Goal: Task Accomplishment & Management: Manage account settings

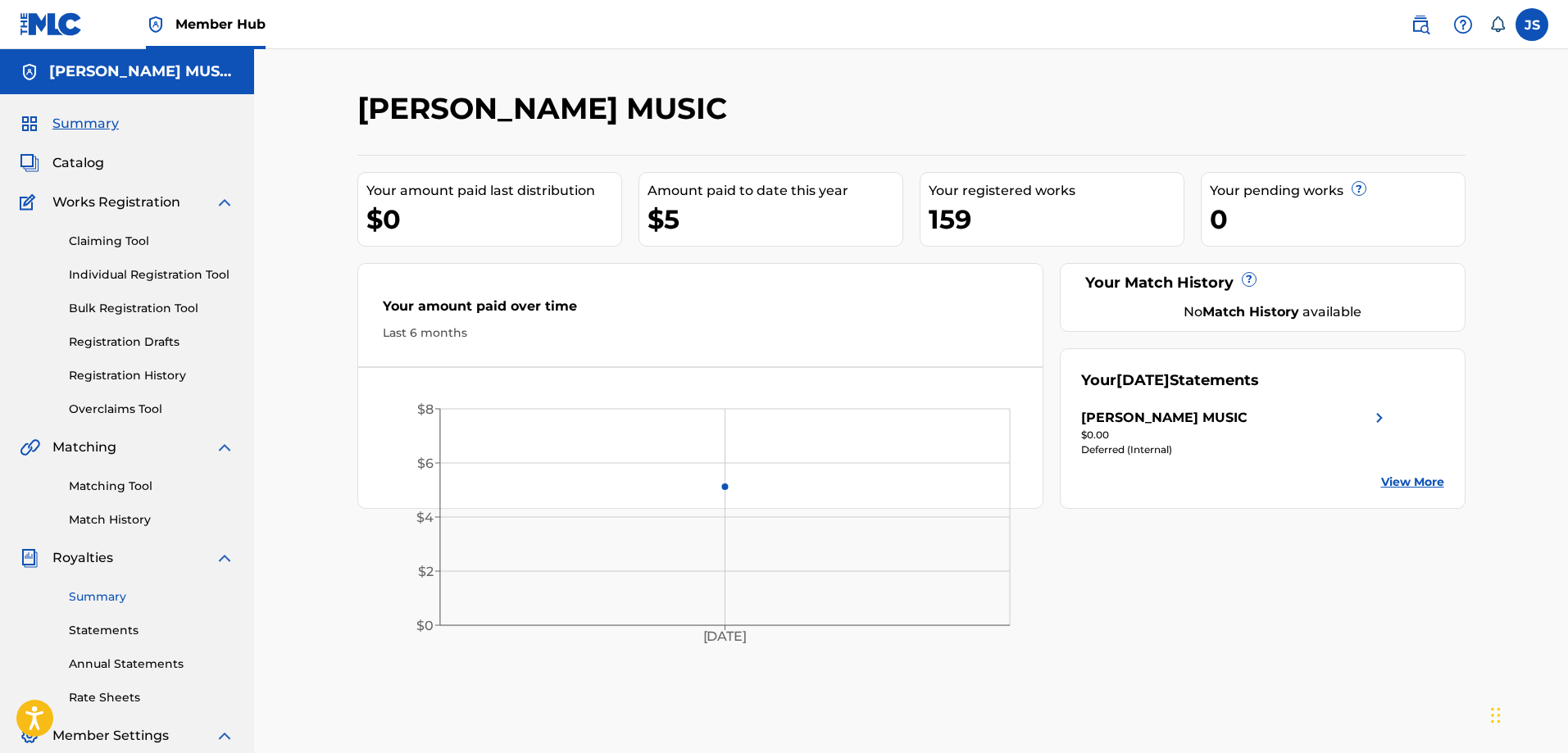
click at [106, 598] on link "Summary" at bounding box center [151, 597] width 166 height 17
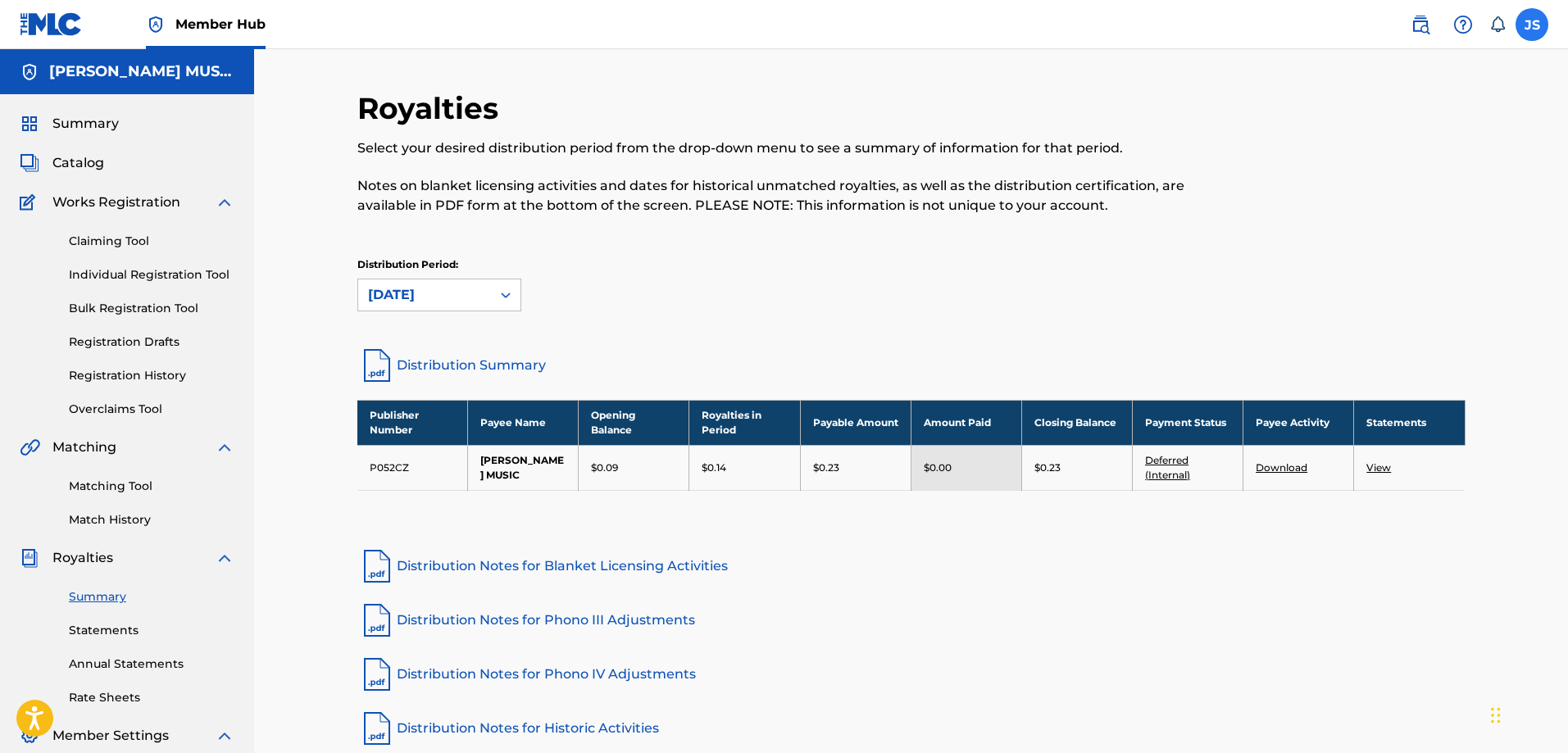
click at [1532, 20] on label at bounding box center [1532, 24] width 33 height 33
click at [1532, 24] on input "JS [PERSON_NAME] [EMAIL_ADDRESS][DOMAIN_NAME] Notification Preferences Profile …" at bounding box center [1532, 24] width 0 height 0
click at [1368, 227] on p "Log out" at bounding box center [1374, 232] width 38 height 15
click at [1532, 24] on input "JS [PERSON_NAME] [EMAIL_ADDRESS][DOMAIN_NAME] Notification Preferences Profile …" at bounding box center [1532, 24] width 0 height 0
